Goal: Task Accomplishment & Management: Manage account settings

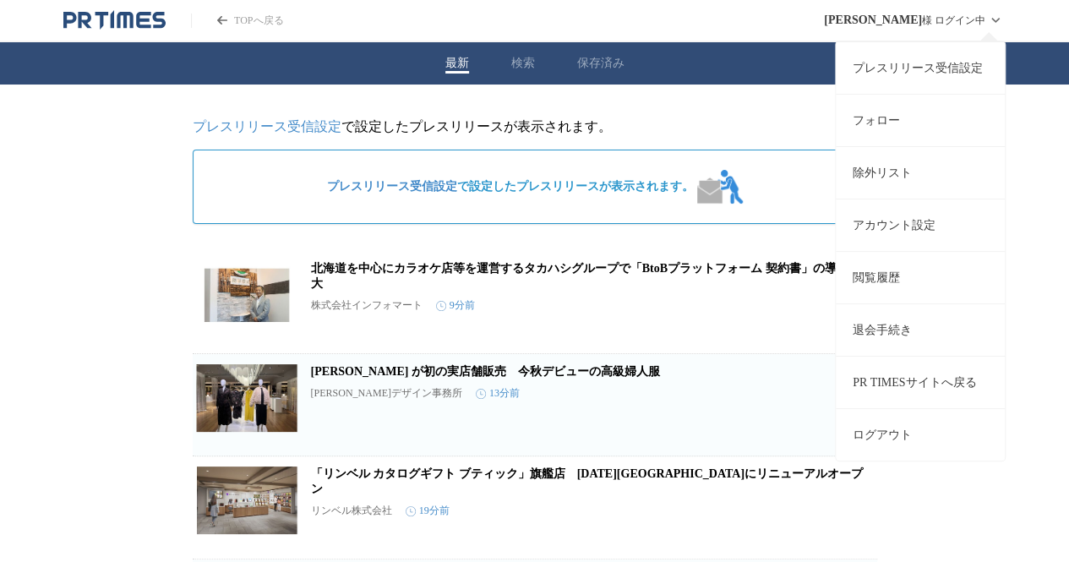
click at [923, 76] on link "プレスリリース受信設定" at bounding box center [920, 67] width 169 height 52
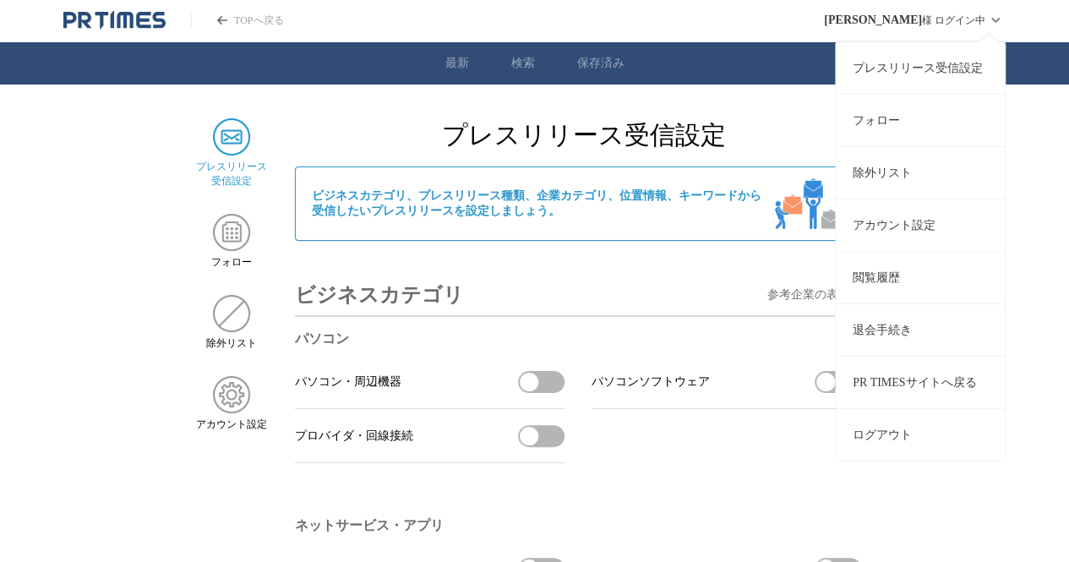
click at [937, 219] on link "アカウント設定" at bounding box center [920, 225] width 169 height 52
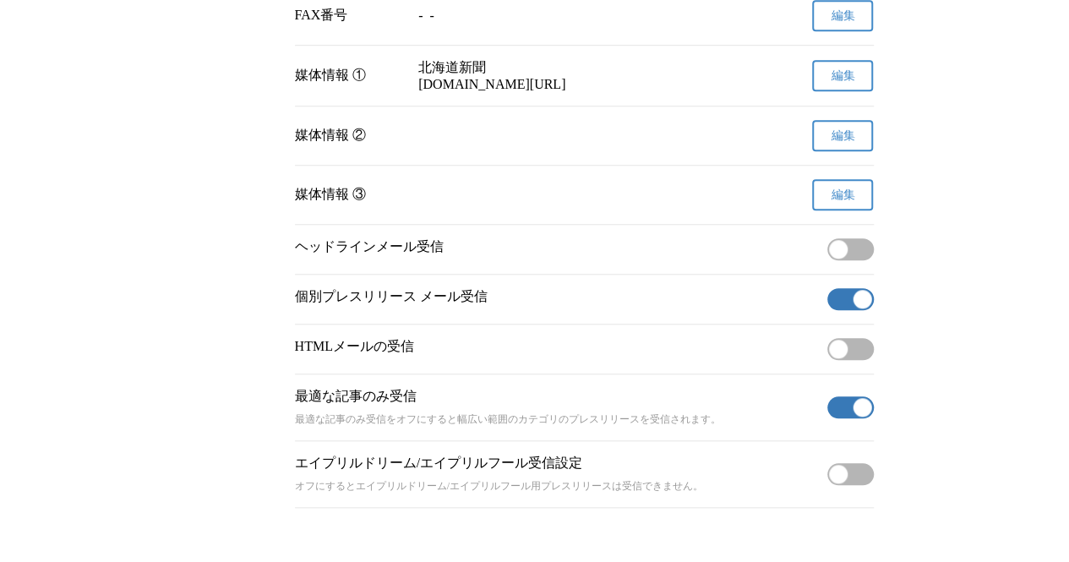
scroll to position [649, 0]
click at [845, 309] on button "有効" at bounding box center [850, 298] width 46 height 22
